Goal: Task Accomplishment & Management: Use online tool/utility

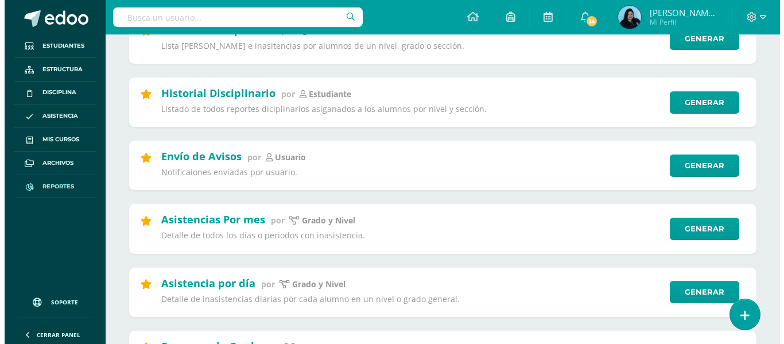
scroll to position [344, 0]
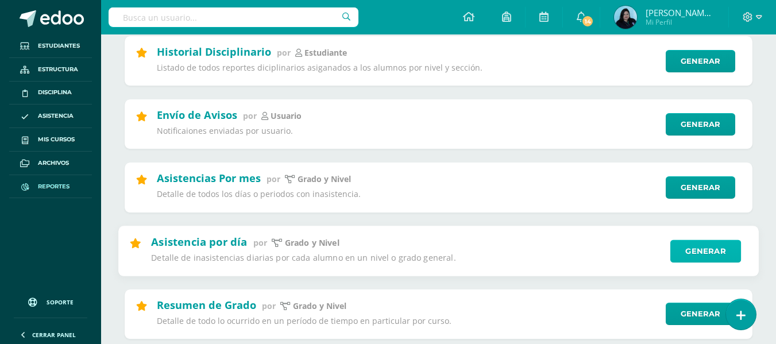
click at [716, 249] on link "Generar" at bounding box center [705, 250] width 71 height 23
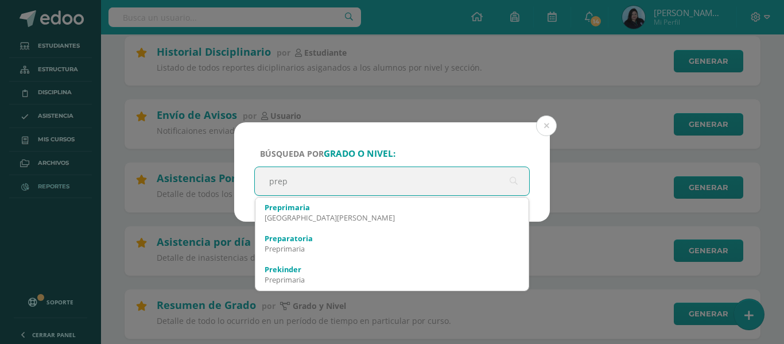
type input "prepr"
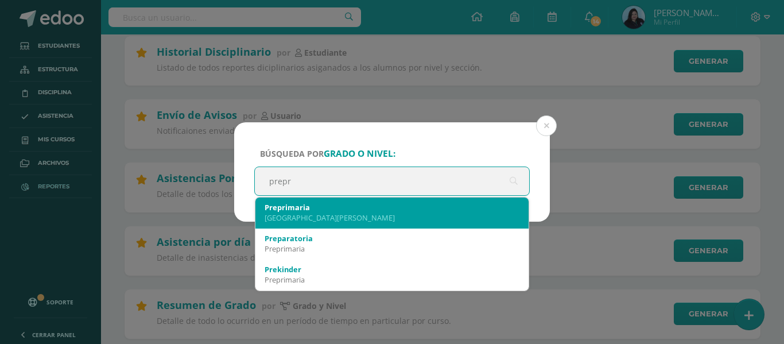
click at [320, 224] on div "Preprimaria [GEOGRAPHIC_DATA][PERSON_NAME]" at bounding box center [392, 212] width 255 height 30
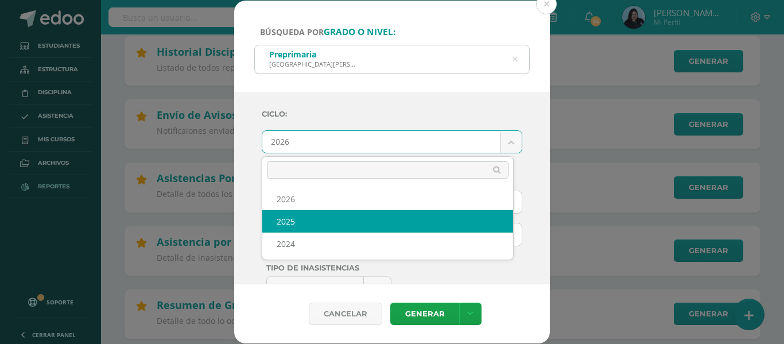
select select "2"
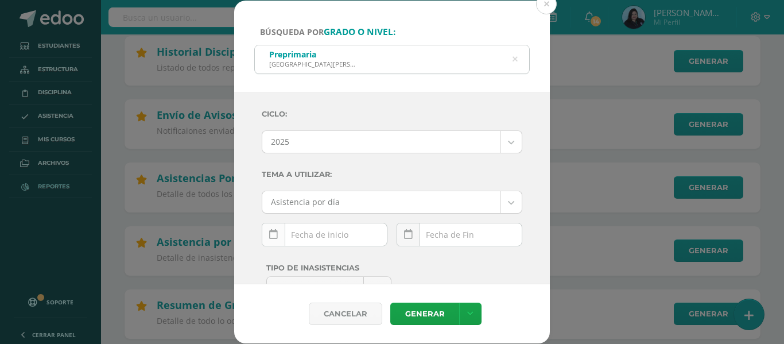
click at [275, 233] on icon at bounding box center [273, 235] width 9 height 10
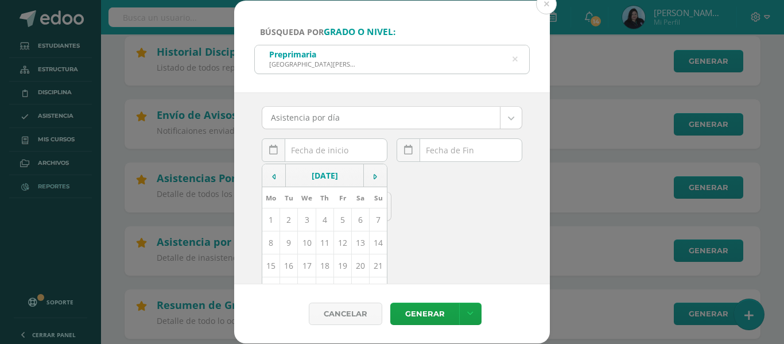
scroll to position [115, 0]
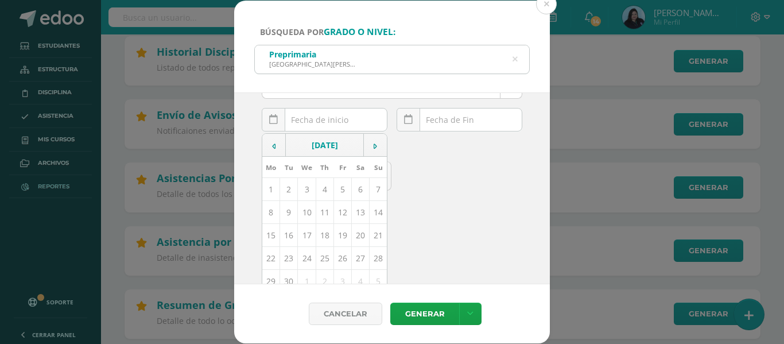
click at [339, 210] on td "12" at bounding box center [343, 212] width 18 height 23
type input "[DATE]"
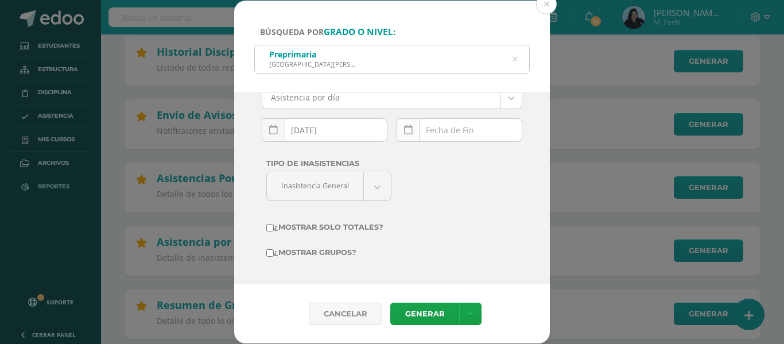
click at [406, 133] on icon at bounding box center [408, 130] width 9 height 10
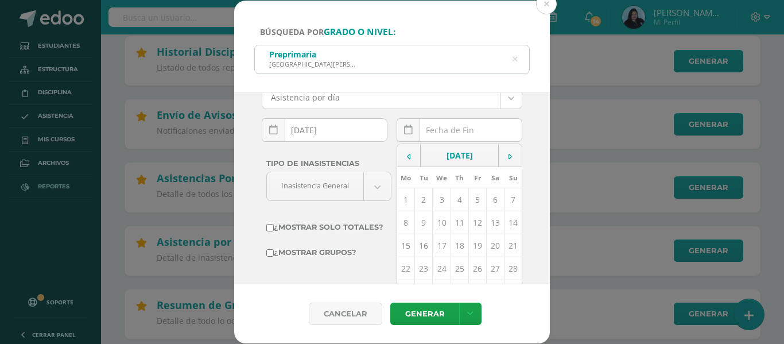
click at [468, 221] on td "12" at bounding box center [477, 222] width 18 height 23
type input "[DATE]"
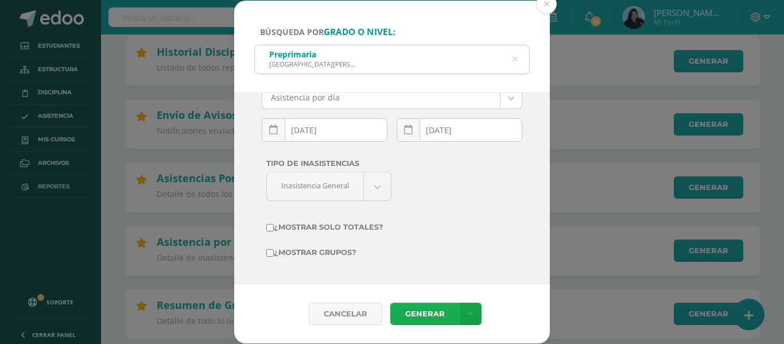
click at [419, 313] on link "Generar" at bounding box center [424, 314] width 69 height 22
click at [428, 308] on link "Generar" at bounding box center [424, 314] width 69 height 22
